Goal: Task Accomplishment & Management: Manage account settings

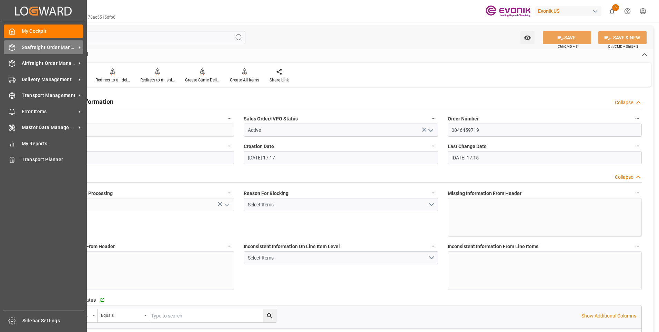
click at [13, 49] on icon at bounding box center [12, 47] width 7 height 7
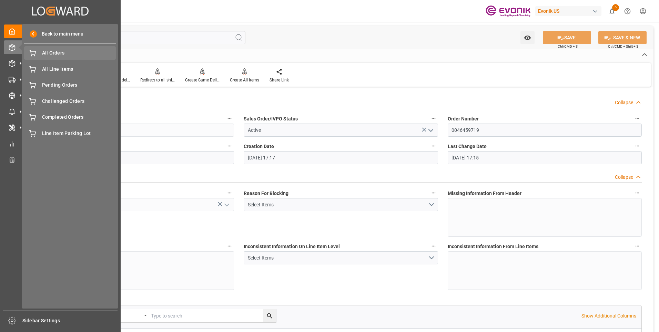
click at [62, 57] on div "All Orders All Orders" at bounding box center [70, 52] width 92 height 13
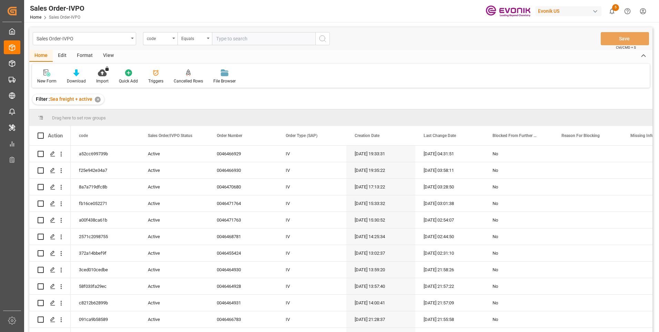
click at [166, 42] on div "code" at bounding box center [160, 38] width 34 height 13
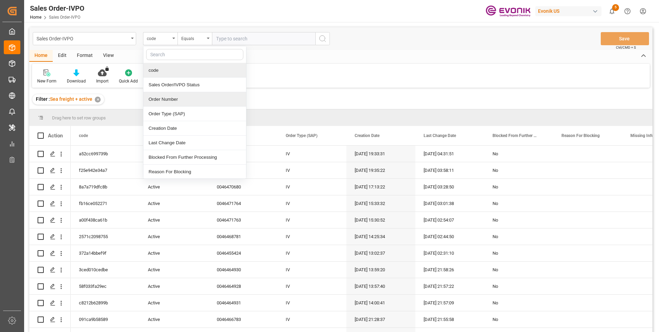
click at [167, 95] on div "Order Number" at bounding box center [194, 99] width 103 height 14
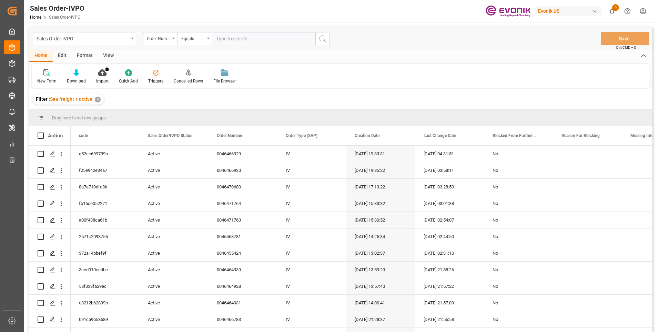
click at [234, 37] on input "text" at bounding box center [263, 38] width 103 height 13
paste input "2007051196"
type input "2007051196"
click at [318, 40] on button "search button" at bounding box center [322, 38] width 14 height 13
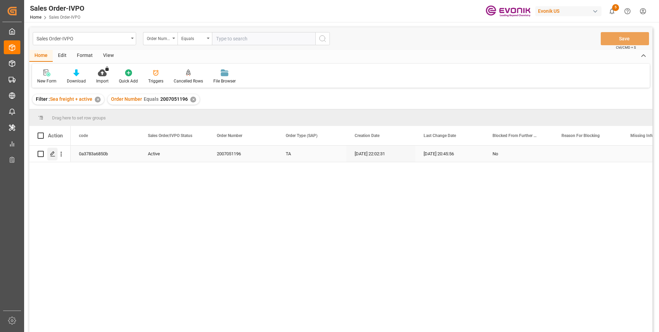
click at [52, 153] on icon "Press SPACE to select this row." at bounding box center [53, 154] width 6 height 6
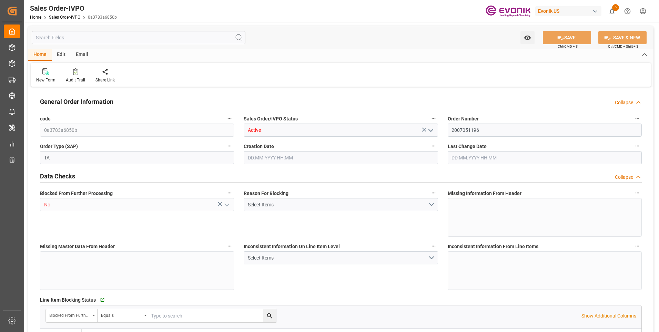
type input "MYPGU"
type input "0"
type input "1"
type input "2"
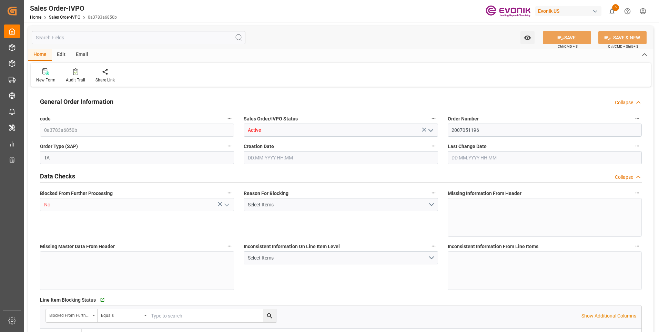
type input "17788.704"
type input "78.4092"
type input "19000"
type input "60"
type input "17.06.2025 22:02"
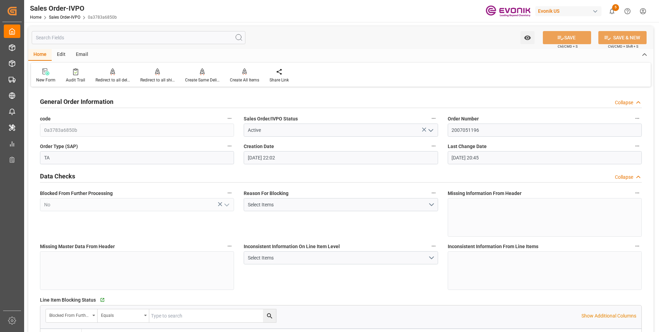
type input "04.09.2025 20:45"
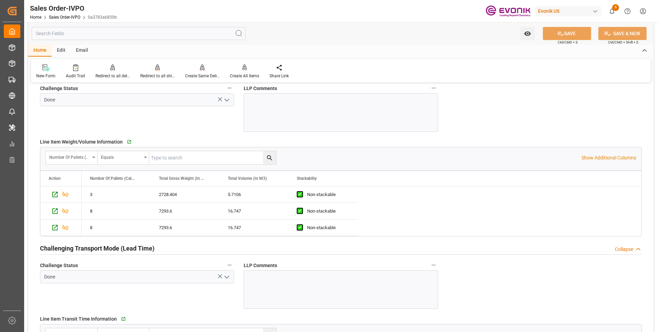
scroll to position [930, 0]
